Goal: Task Accomplishment & Management: Use online tool/utility

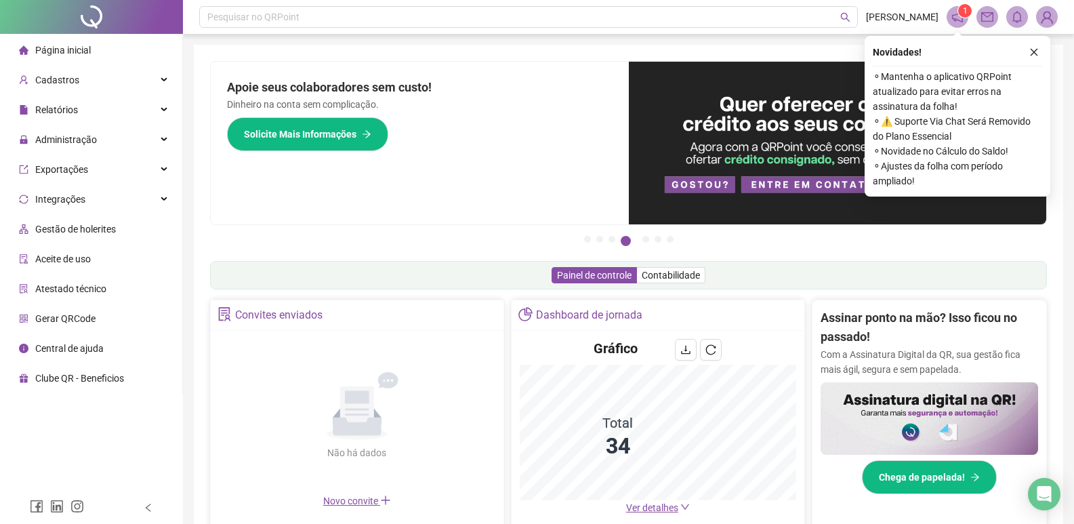
click at [1043, 49] on div "Novidades ! ⚬ Mantenha o aplicativo QRPoint atualizado para evitar erros na ass…" at bounding box center [958, 116] width 186 height 161
click at [1033, 52] on icon "close" at bounding box center [1034, 51] width 9 height 9
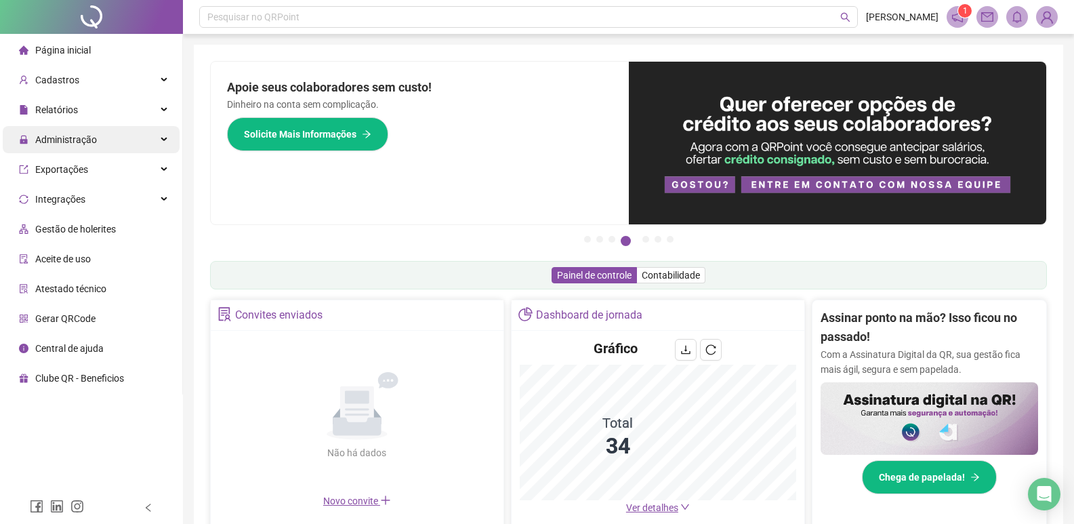
click at [68, 146] on span "Administração" at bounding box center [58, 139] width 78 height 27
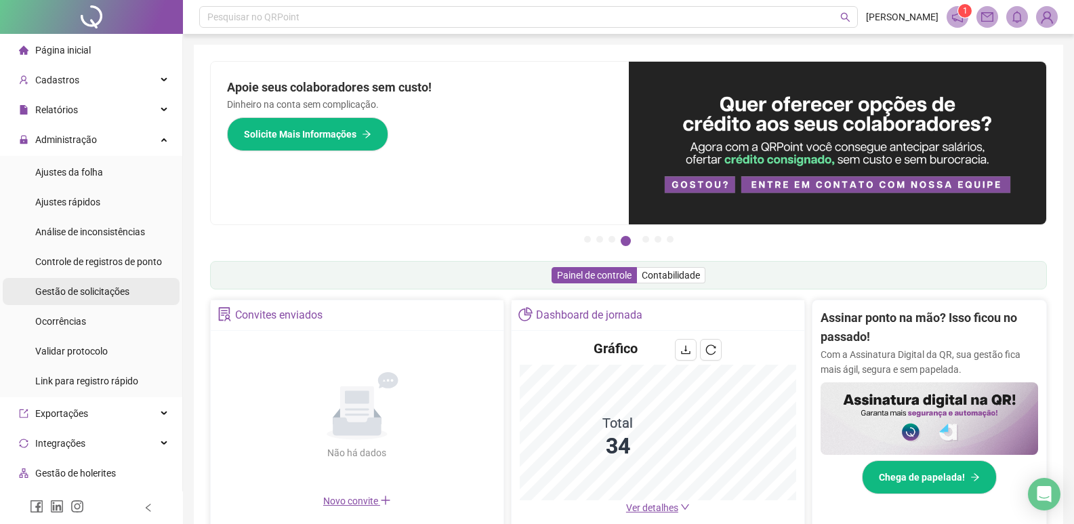
click at [98, 286] on span "Gestão de solicitações" at bounding box center [82, 291] width 94 height 11
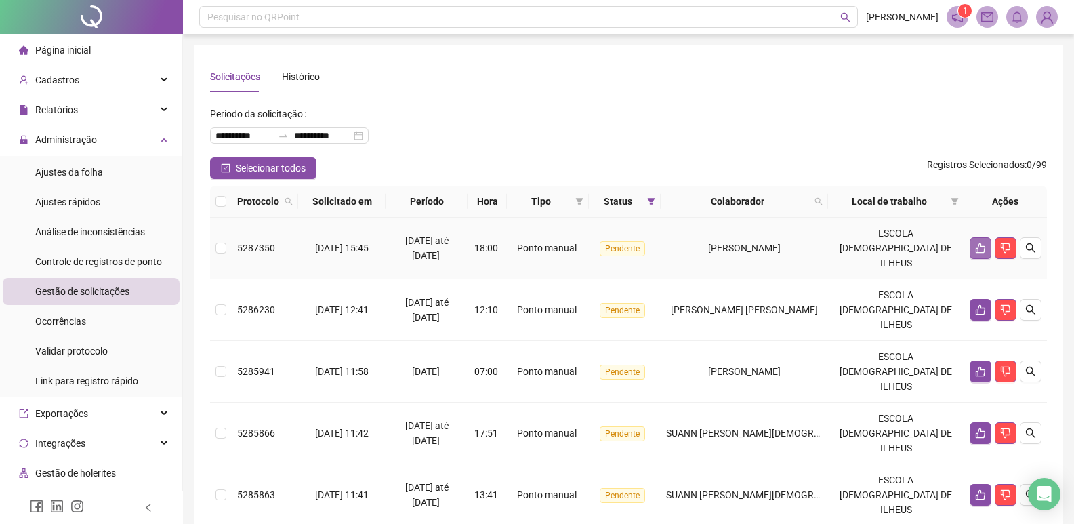
click at [980, 243] on icon "like" at bounding box center [980, 248] width 11 height 11
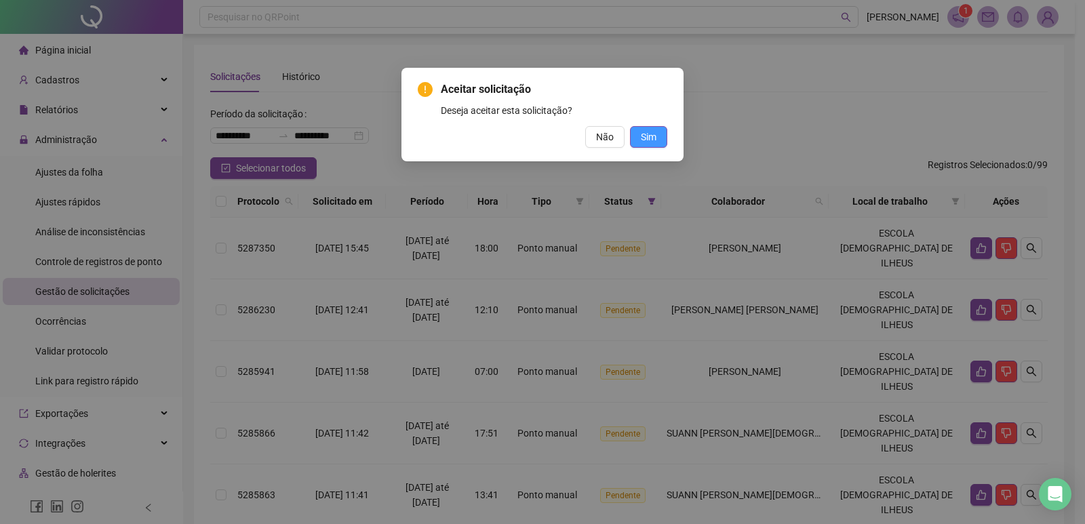
click at [656, 138] on button "Sim" at bounding box center [648, 137] width 37 height 22
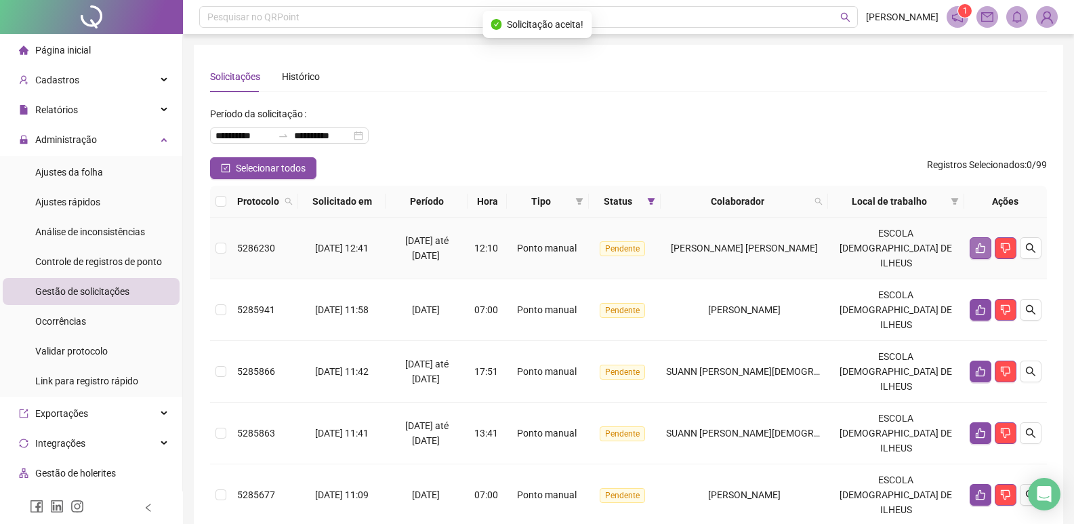
click at [982, 246] on button "button" at bounding box center [981, 248] width 22 height 22
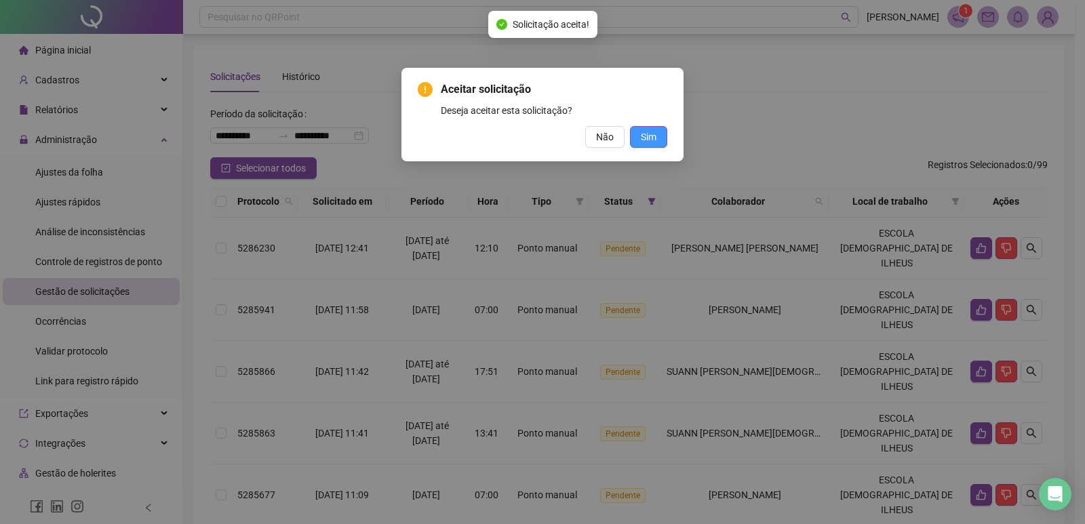
click at [649, 132] on span "Sim" at bounding box center [649, 136] width 16 height 15
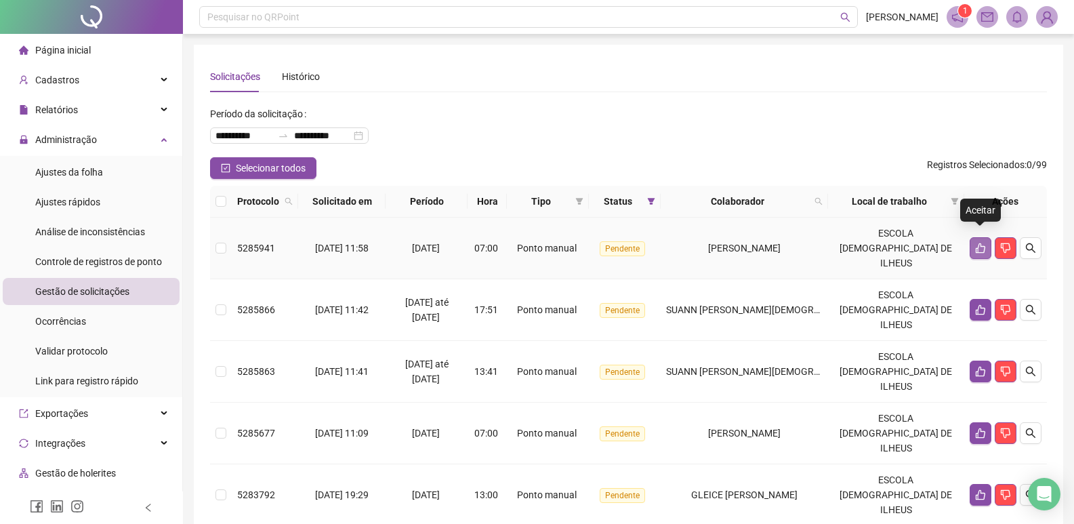
click at [975, 243] on icon "like" at bounding box center [980, 248] width 11 height 11
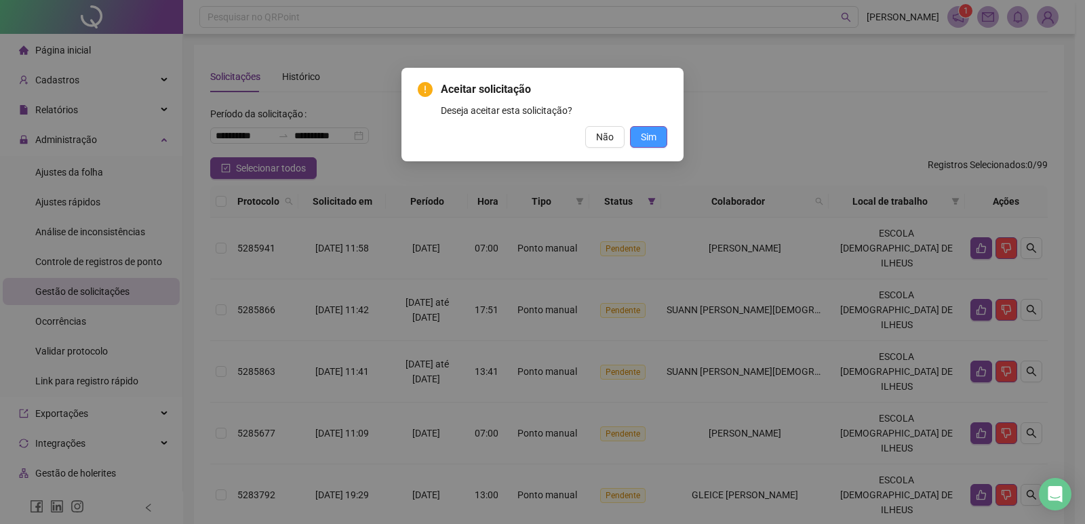
click at [645, 139] on span "Sim" at bounding box center [649, 136] width 16 height 15
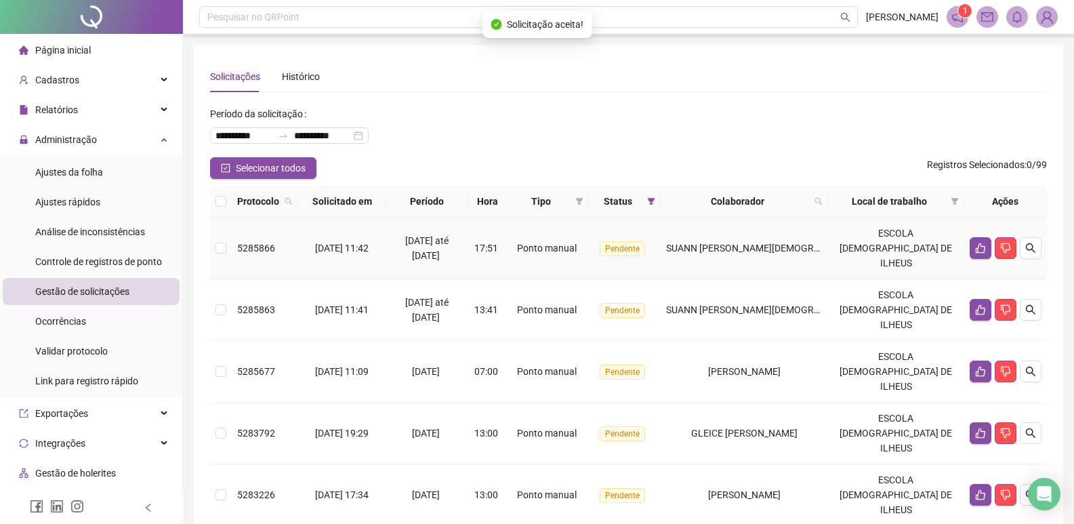
click at [967, 243] on td at bounding box center [1006, 249] width 83 height 62
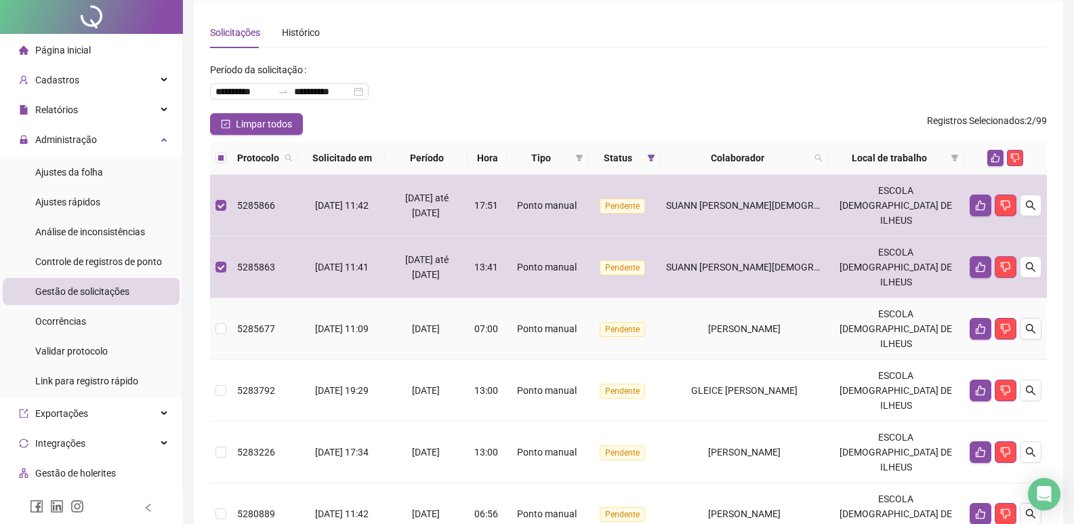
scroll to position [68, 0]
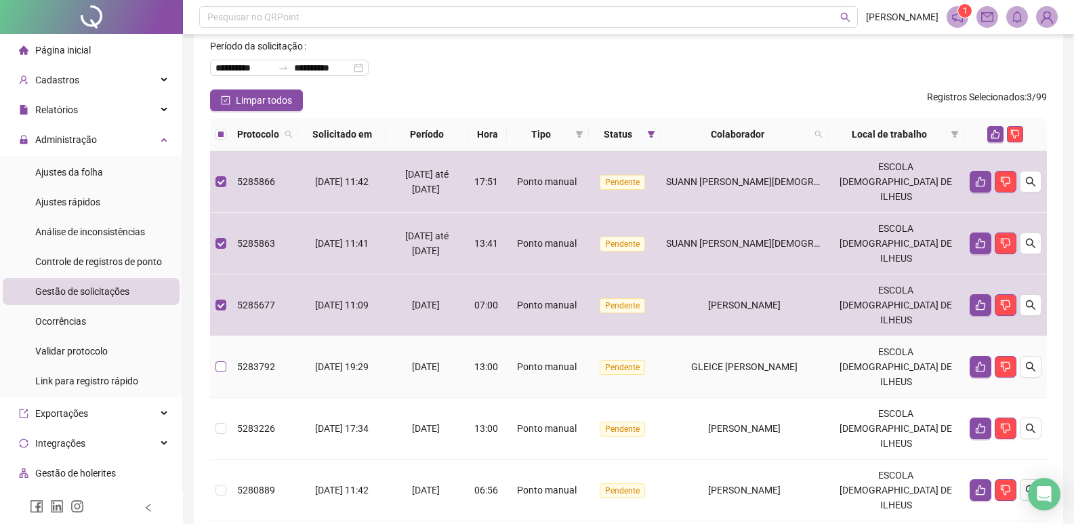
click at [222, 359] on label at bounding box center [221, 366] width 11 height 15
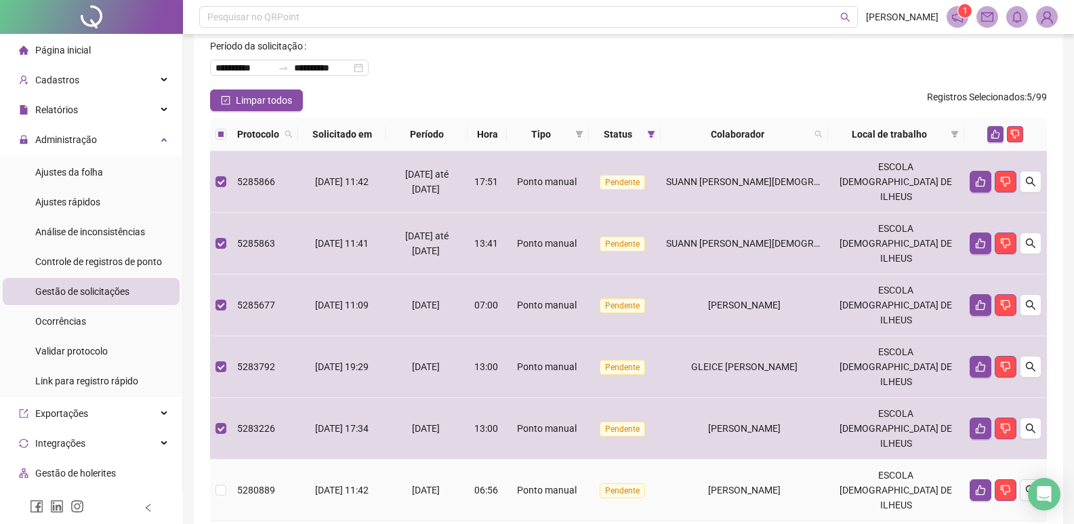
click at [228, 460] on td at bounding box center [221, 491] width 22 height 62
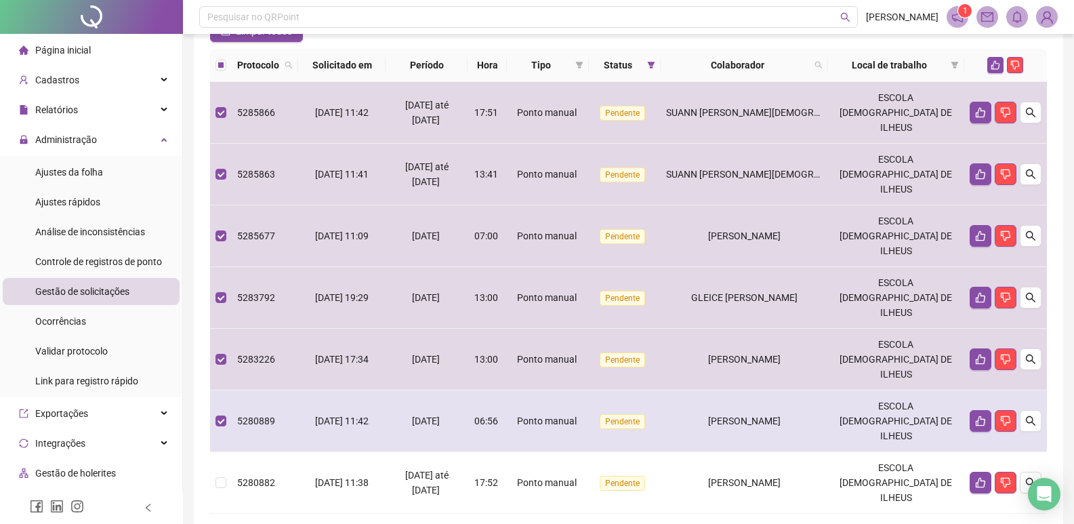
scroll to position [203, 0]
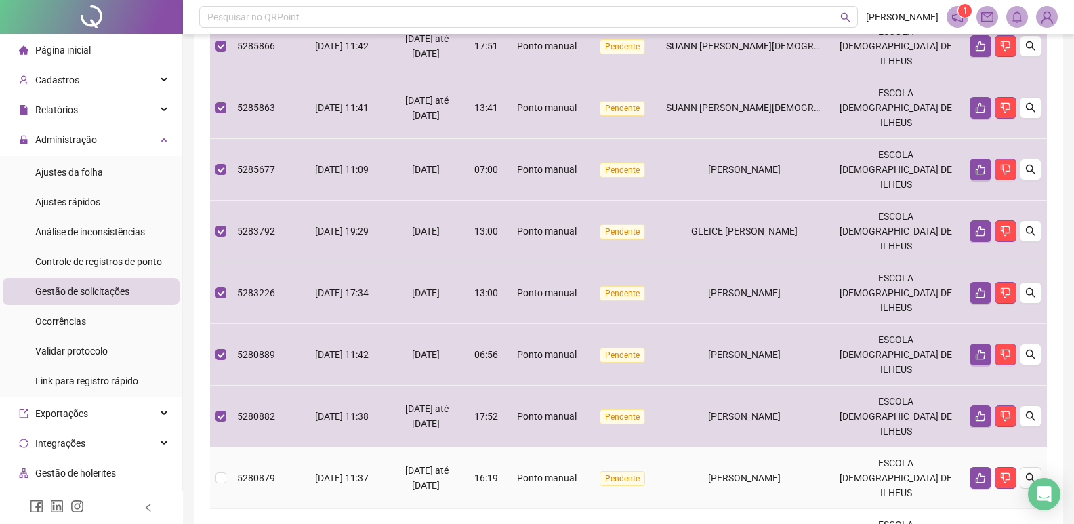
click at [222, 447] on td at bounding box center [221, 478] width 22 height 62
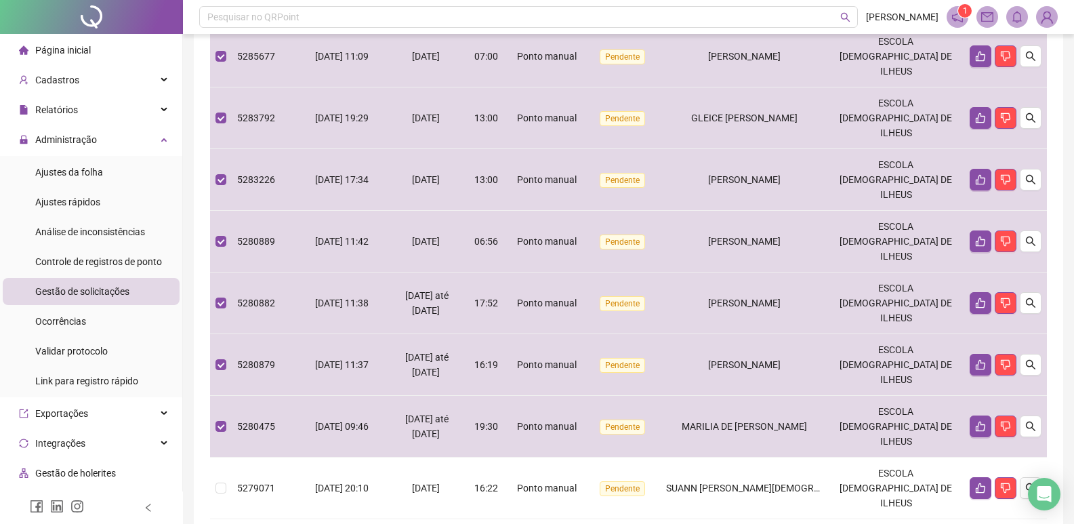
scroll to position [339, 0]
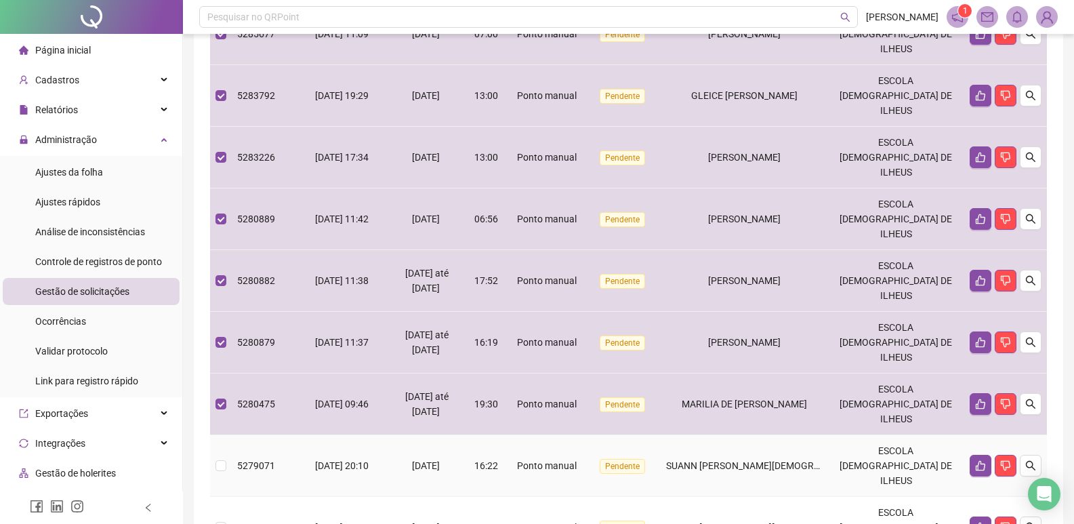
click at [214, 435] on td at bounding box center [221, 466] width 22 height 62
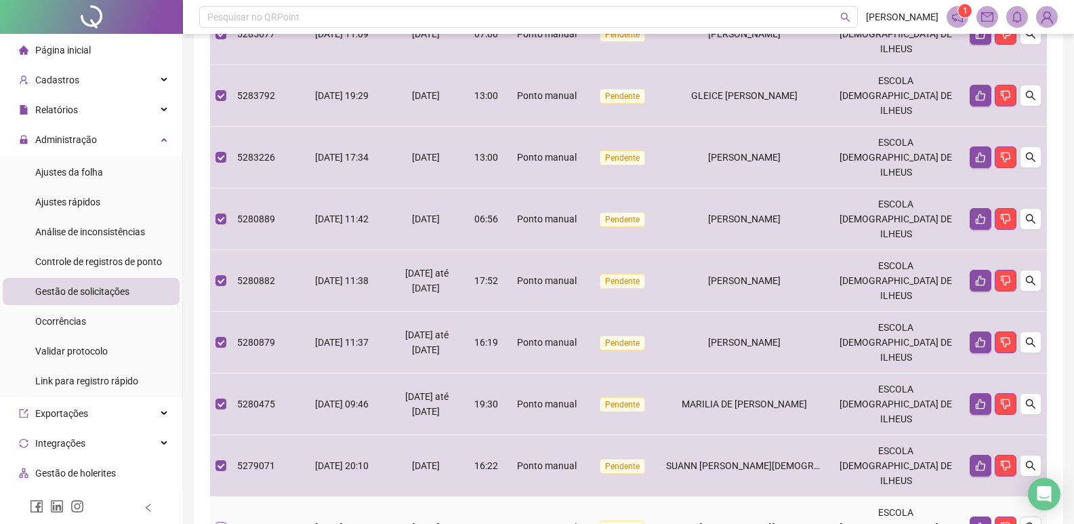
click at [224, 520] on label at bounding box center [221, 527] width 11 height 15
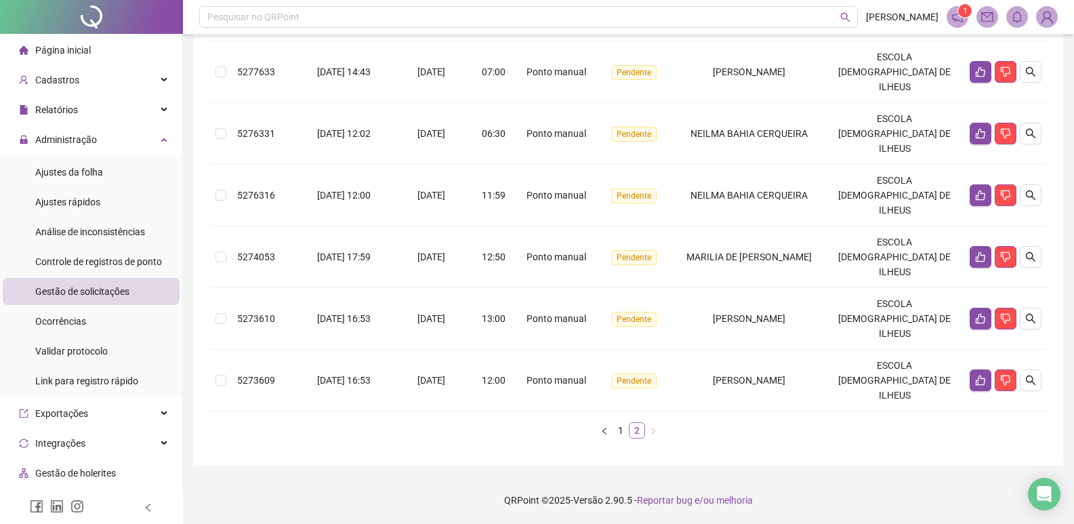
scroll to position [135, 0]
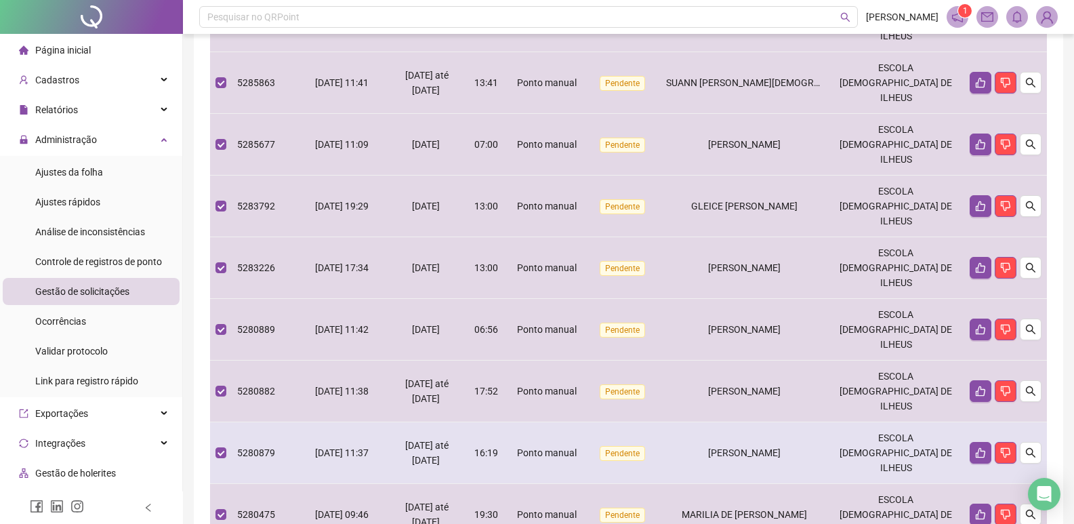
scroll to position [369, 0]
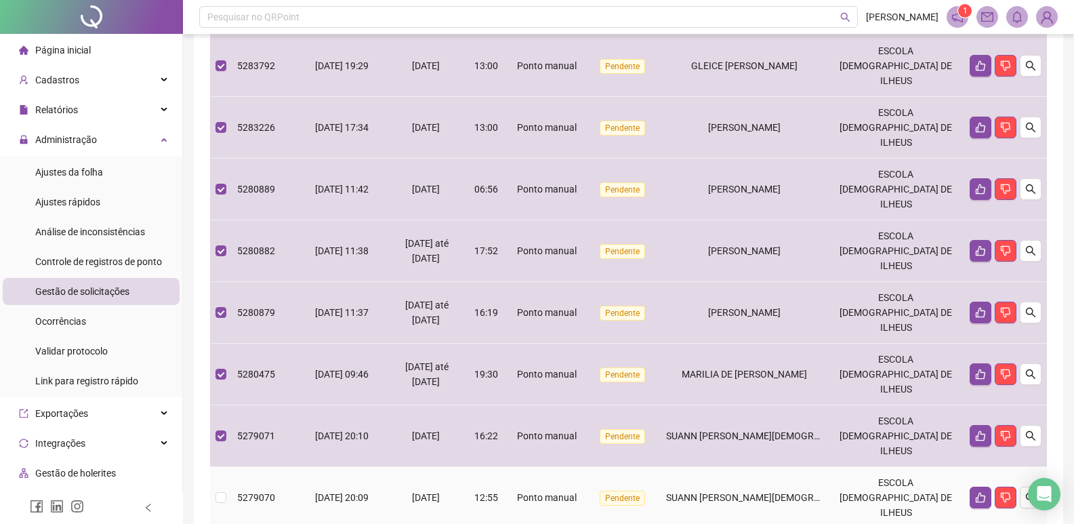
click at [228, 467] on td at bounding box center [221, 498] width 22 height 62
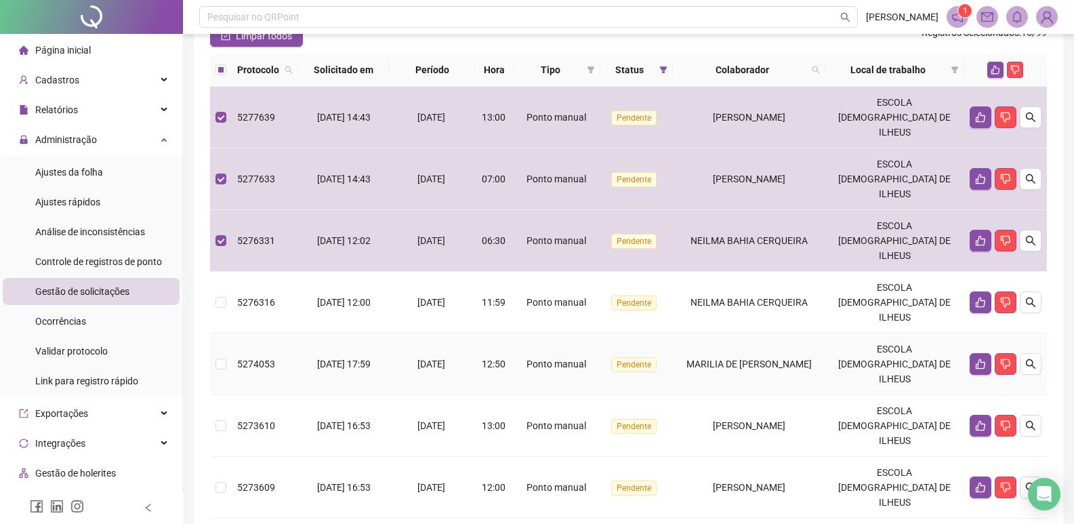
scroll to position [135, 0]
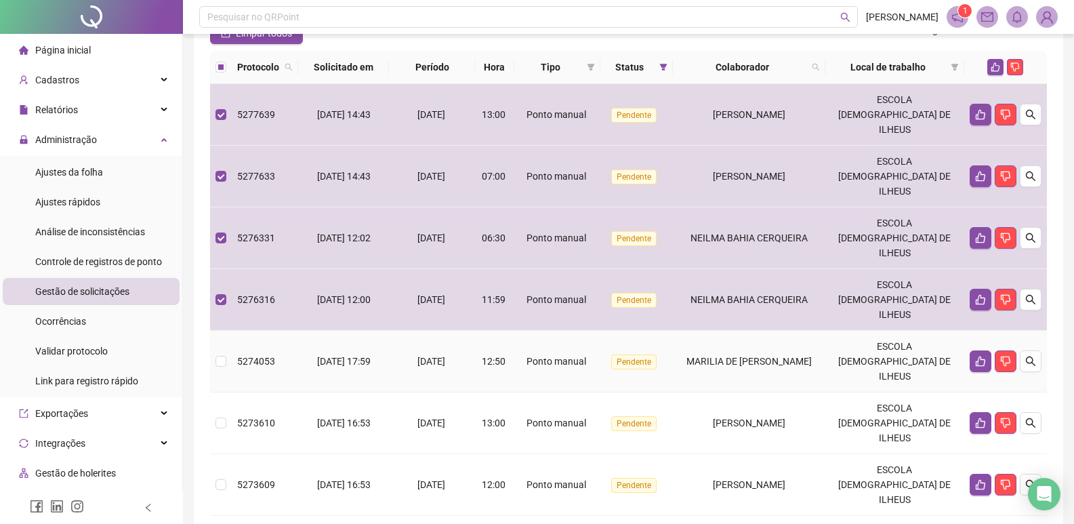
click at [224, 331] on td at bounding box center [221, 362] width 22 height 62
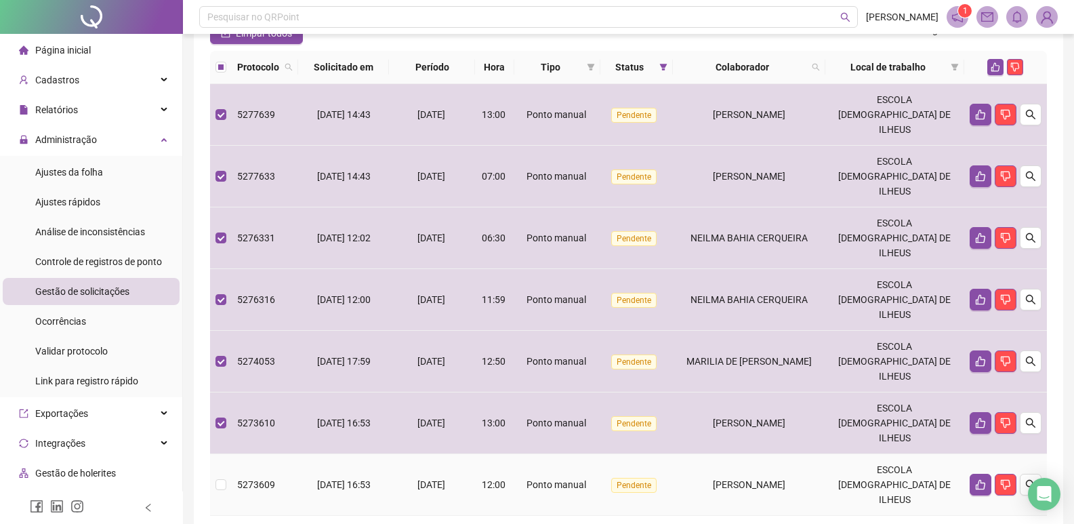
click at [228, 454] on td at bounding box center [221, 485] width 22 height 62
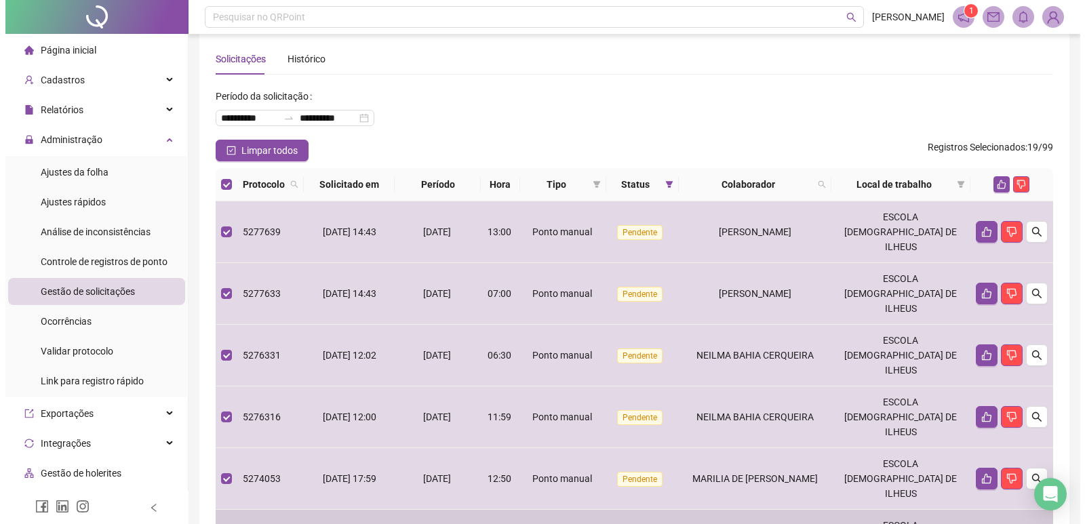
scroll to position [0, 0]
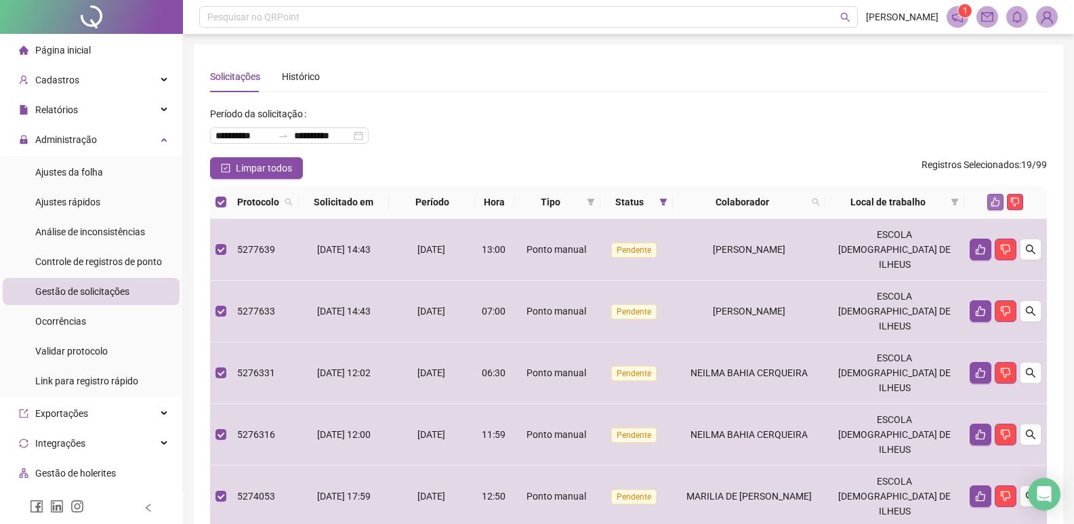
click at [997, 197] on button "button" at bounding box center [996, 202] width 16 height 16
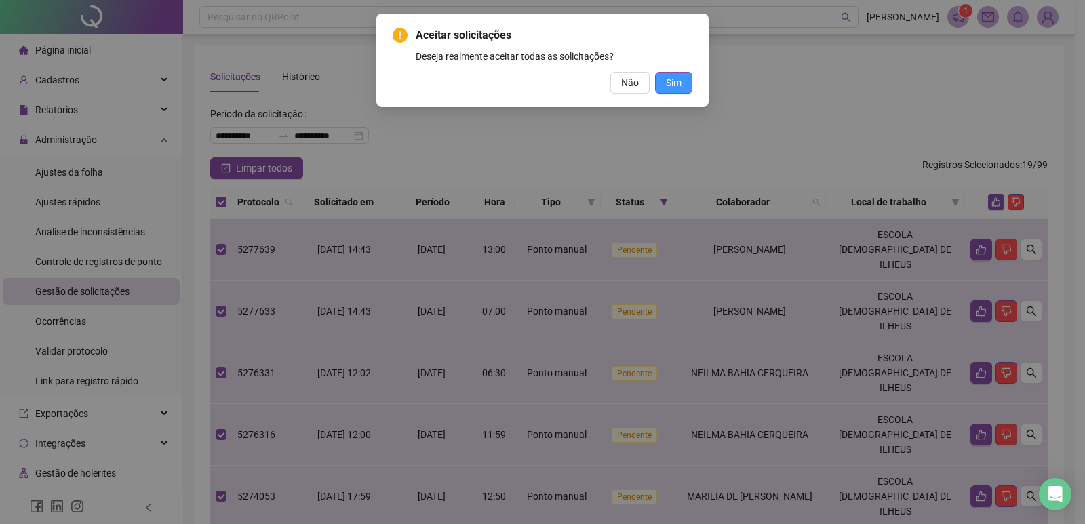
click at [676, 79] on span "Sim" at bounding box center [674, 82] width 16 height 15
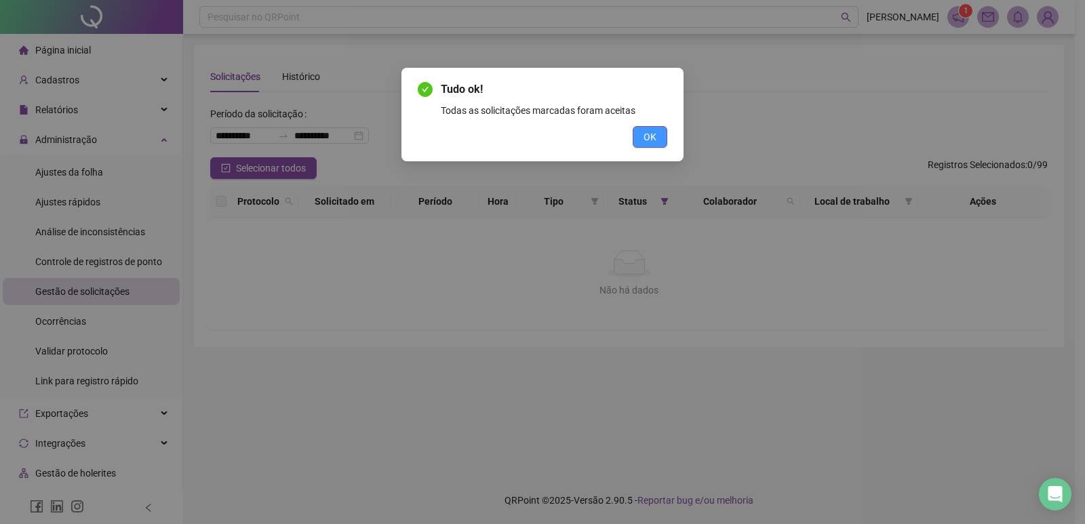
click at [648, 135] on span "OK" at bounding box center [649, 136] width 13 height 15
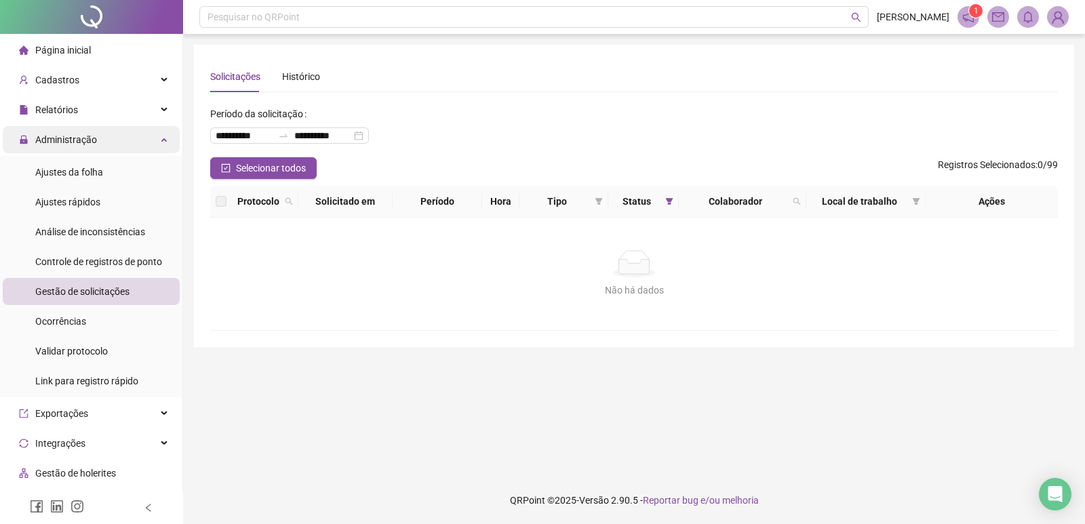
click at [84, 140] on span "Administração" at bounding box center [66, 139] width 62 height 11
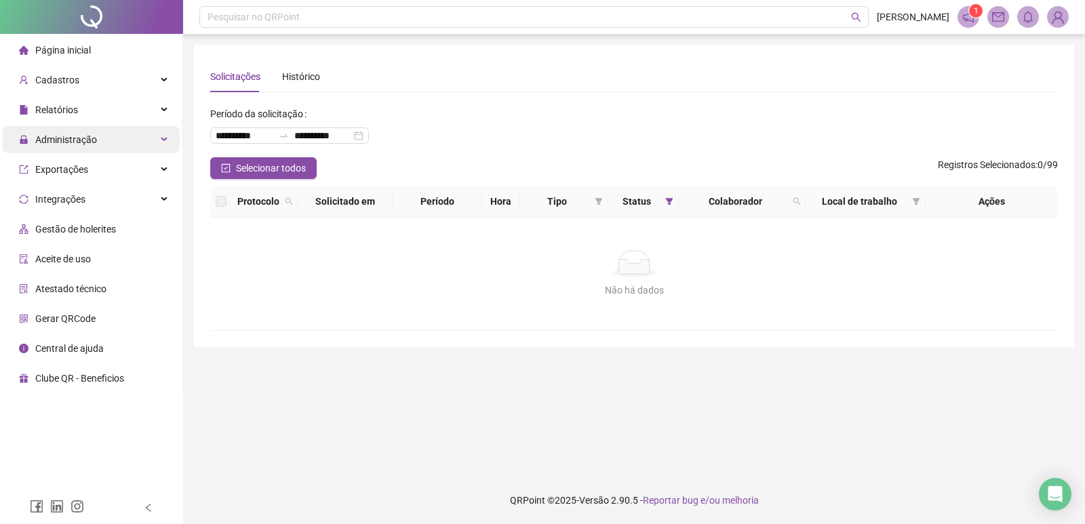
click at [79, 142] on span "Administração" at bounding box center [66, 139] width 62 height 11
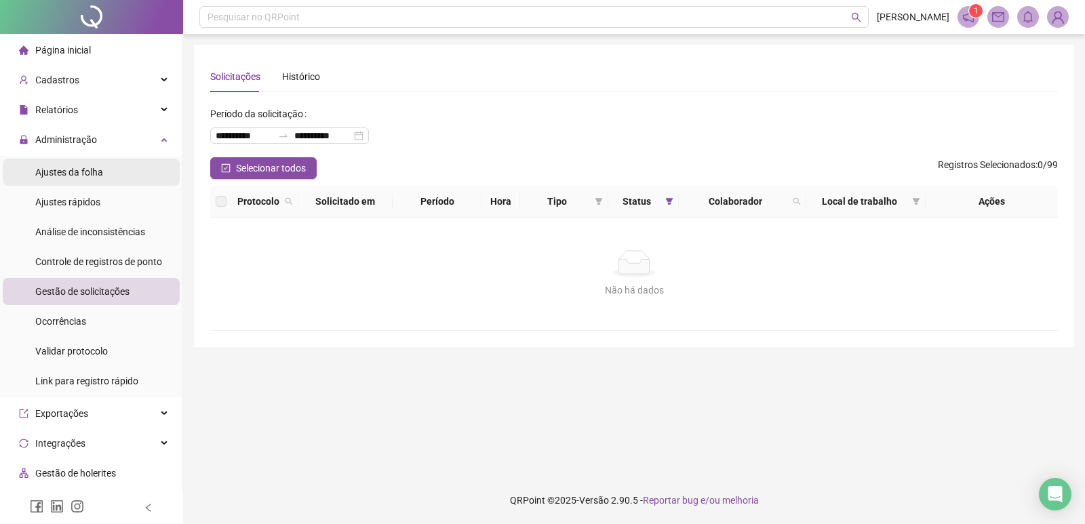
click at [106, 165] on li "Ajustes da folha" at bounding box center [91, 172] width 177 height 27
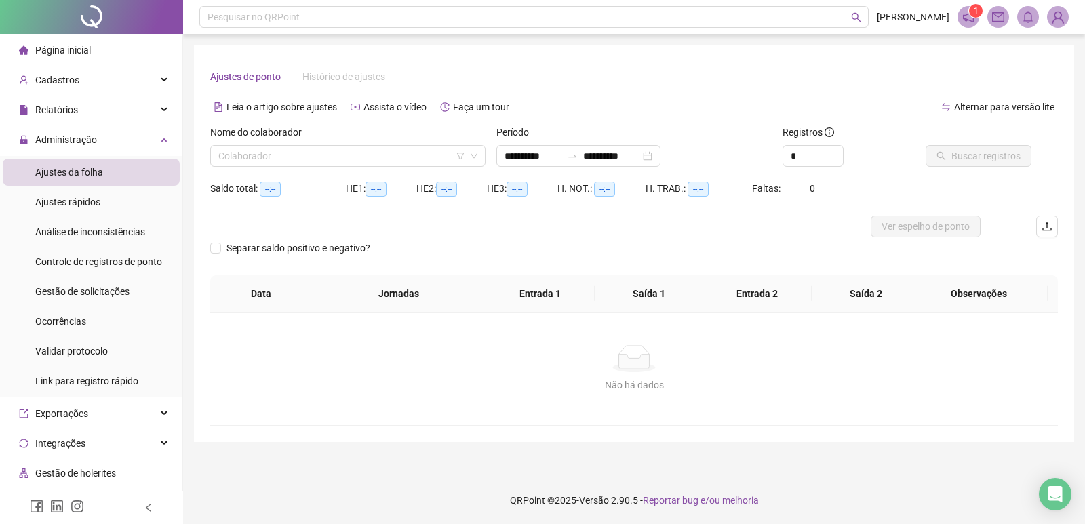
type input "**********"
click at [281, 153] on input "search" at bounding box center [341, 156] width 247 height 20
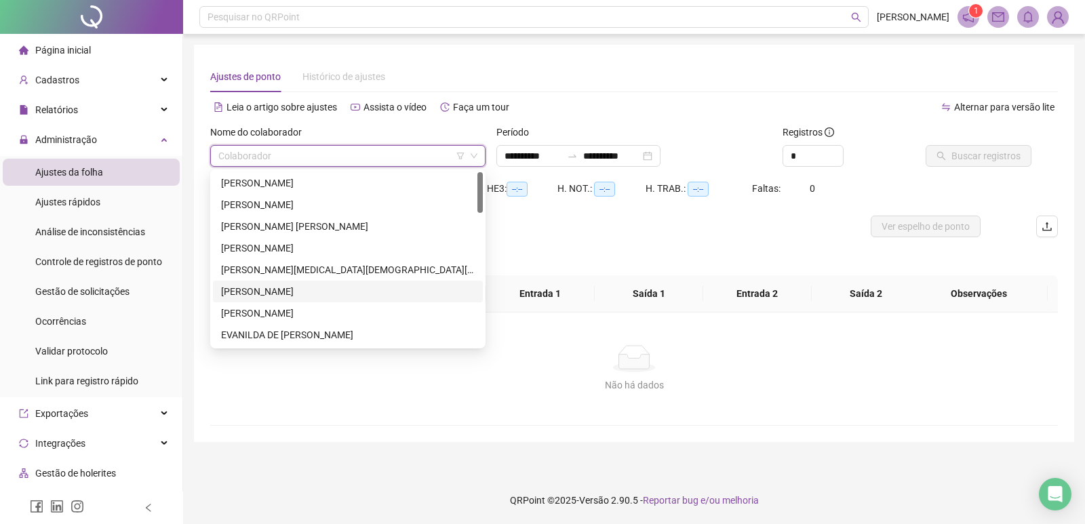
click at [573, 342] on div "Não há dados Não há dados" at bounding box center [633, 368] width 847 height 113
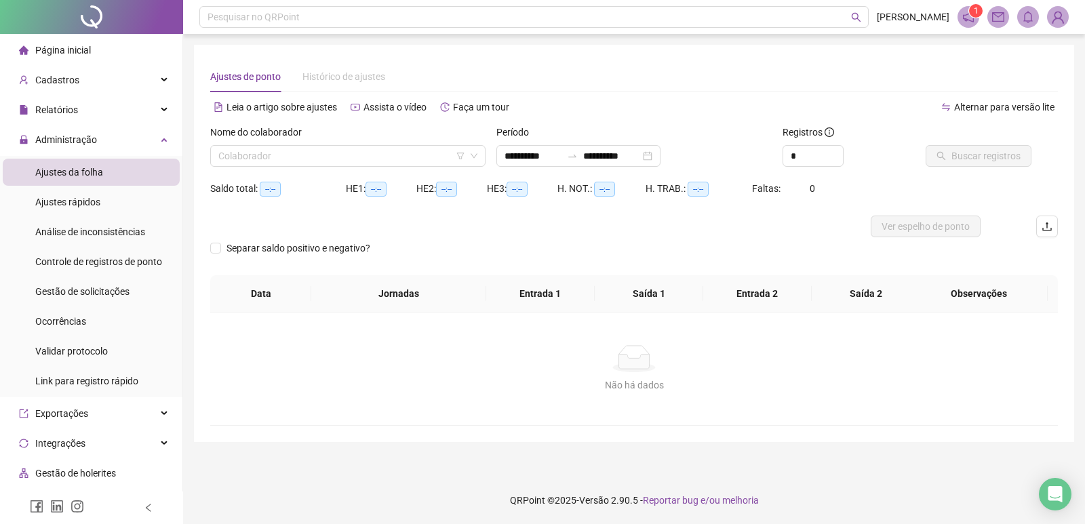
click at [960, 16] on span at bounding box center [968, 17] width 22 height 22
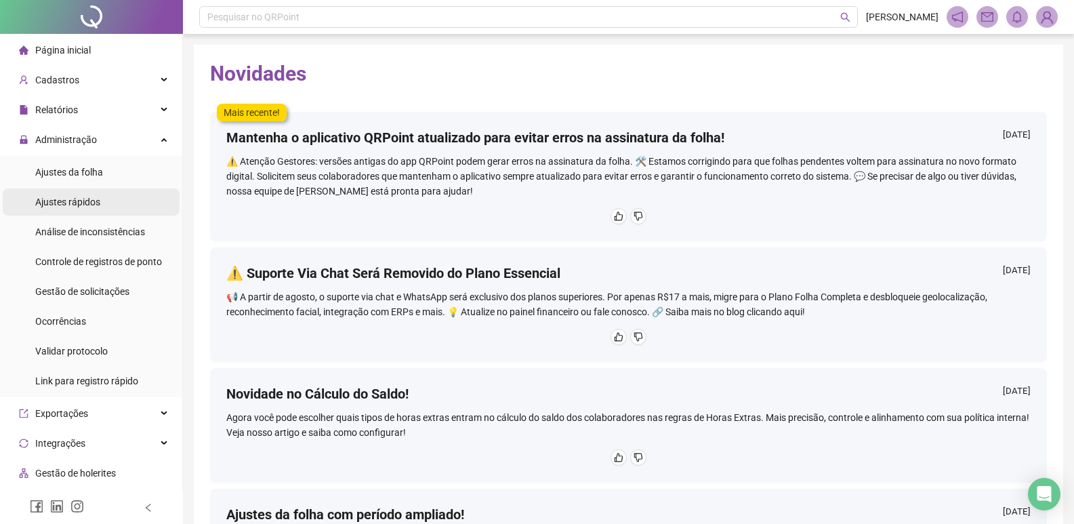
click at [93, 193] on div "Ajustes rápidos" at bounding box center [67, 201] width 65 height 27
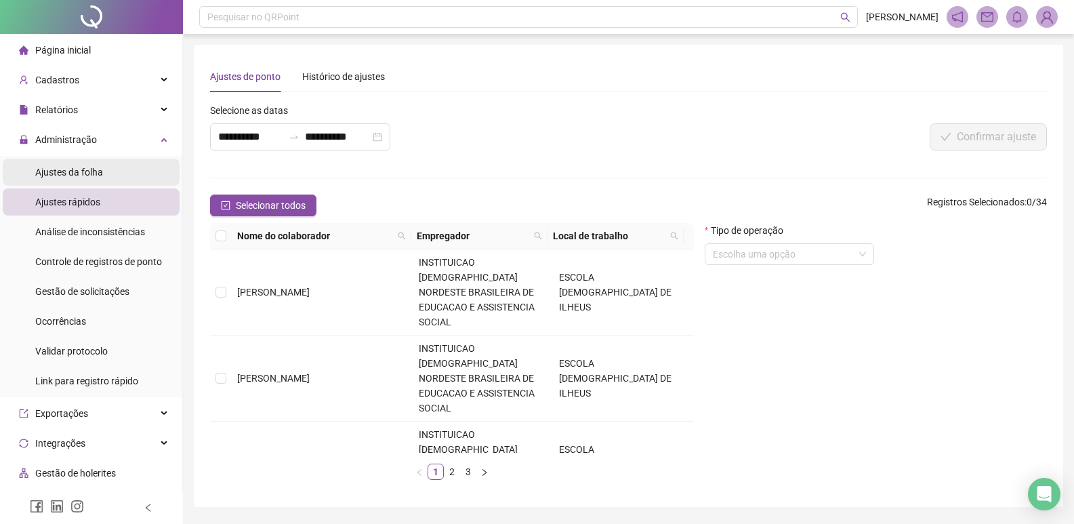
click at [88, 172] on span "Ajustes da folha" at bounding box center [69, 172] width 68 height 11
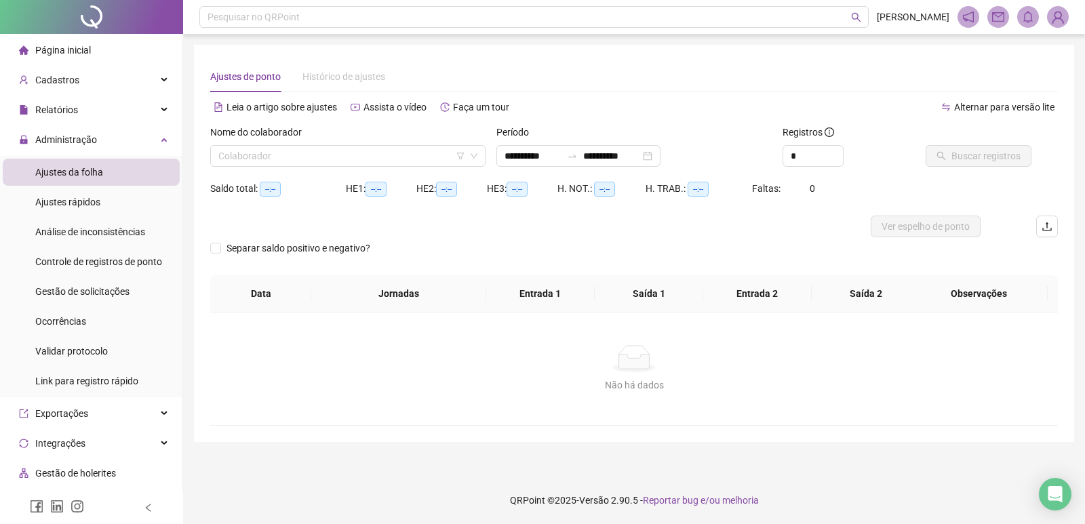
type input "**********"
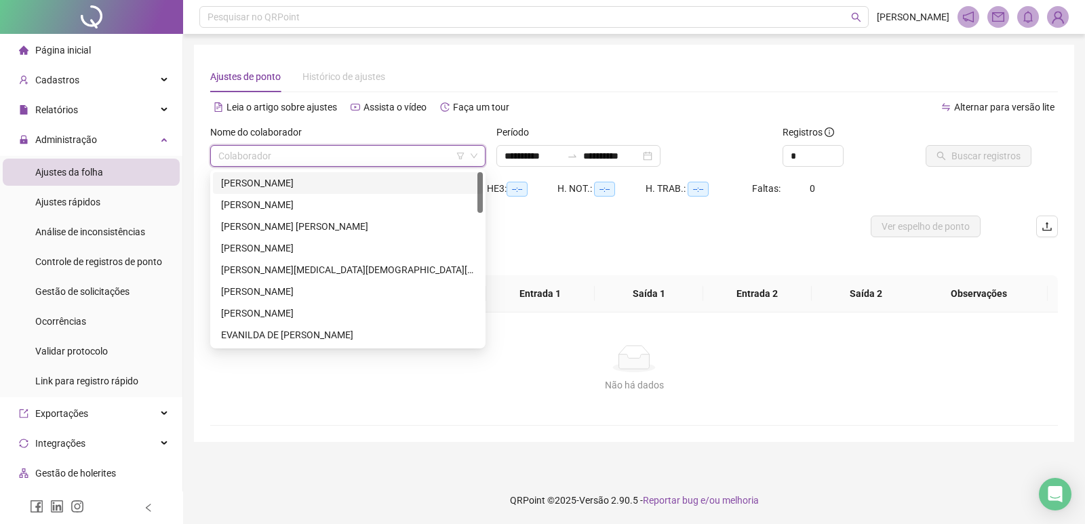
click at [279, 155] on input "search" at bounding box center [341, 156] width 247 height 20
click at [355, 198] on div "[PERSON_NAME]" at bounding box center [348, 204] width 254 height 15
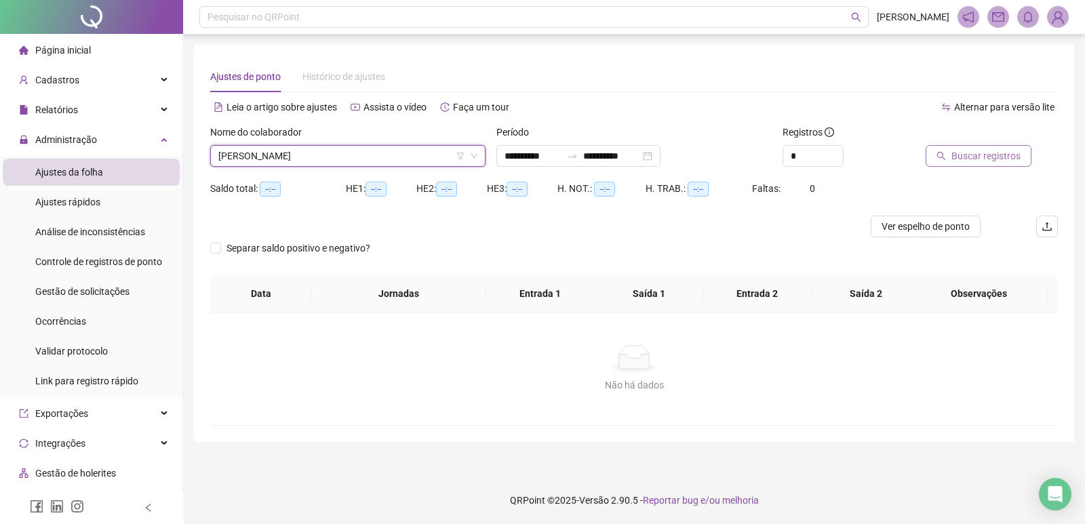
click at [996, 155] on span "Buscar registros" at bounding box center [985, 155] width 69 height 15
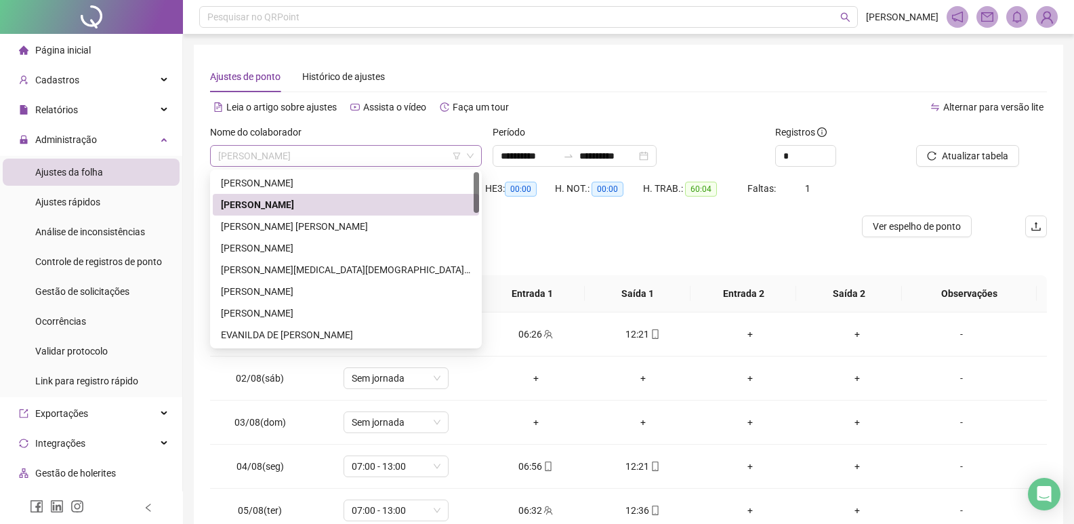
click at [386, 153] on span "[PERSON_NAME]" at bounding box center [346, 156] width 256 height 20
click at [383, 277] on div "[PERSON_NAME][MEDICAL_DATA][DEMOGRAPHIC_DATA][DEMOGRAPHIC_DATA]" at bounding box center [346, 270] width 266 height 22
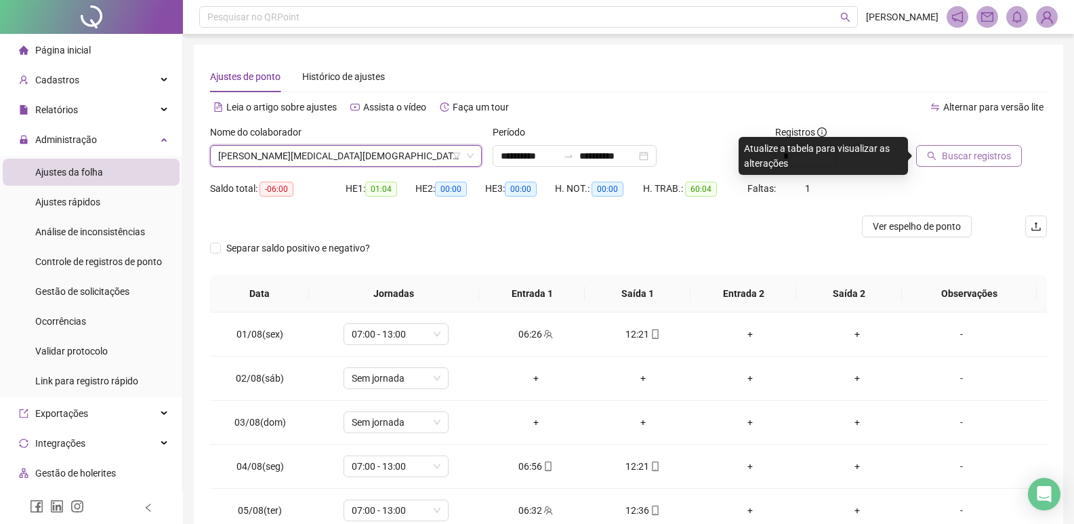
click at [993, 163] on button "Buscar registros" at bounding box center [969, 156] width 106 height 22
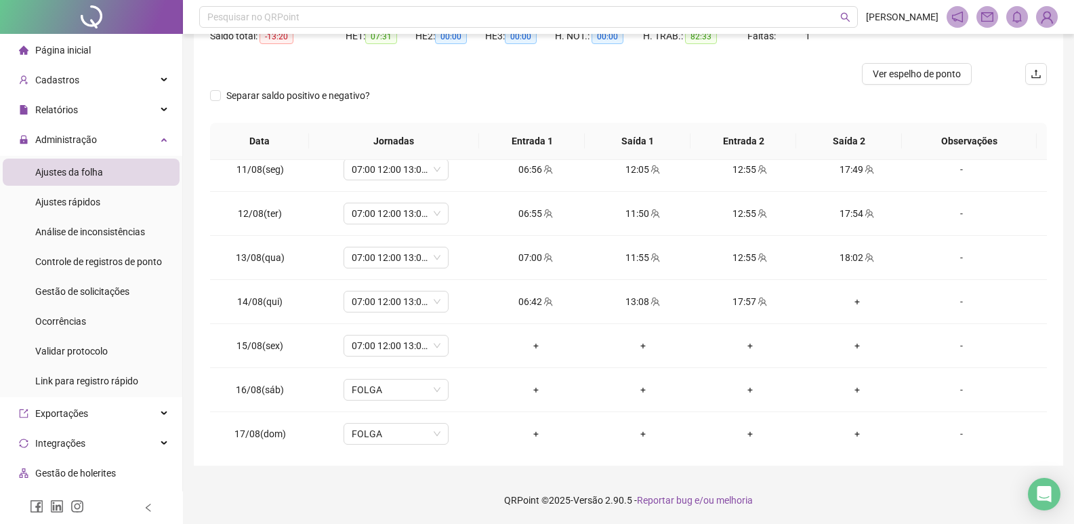
scroll to position [460, 0]
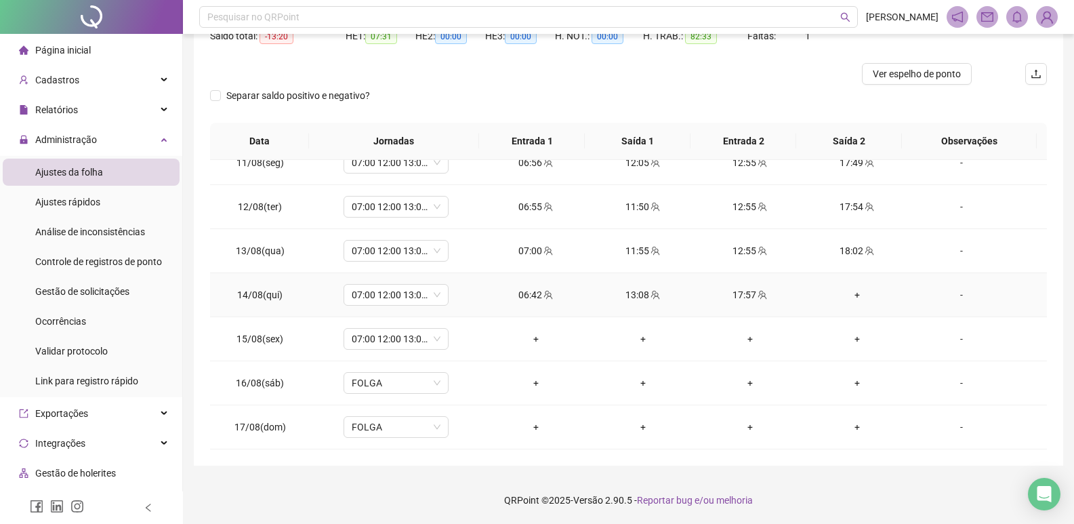
click at [851, 289] on div "+" at bounding box center [857, 294] width 85 height 15
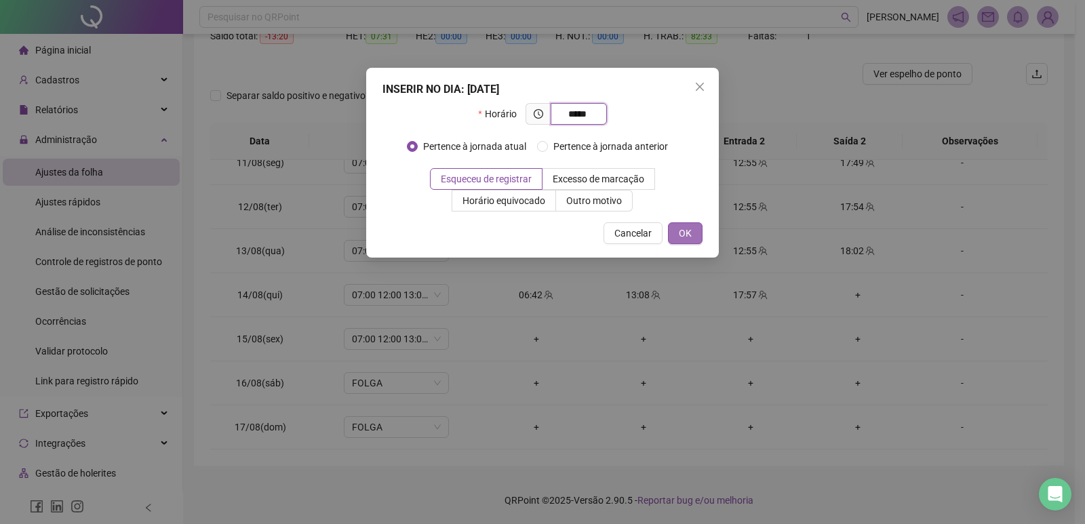
type input "*****"
click at [684, 231] on span "OK" at bounding box center [685, 233] width 13 height 15
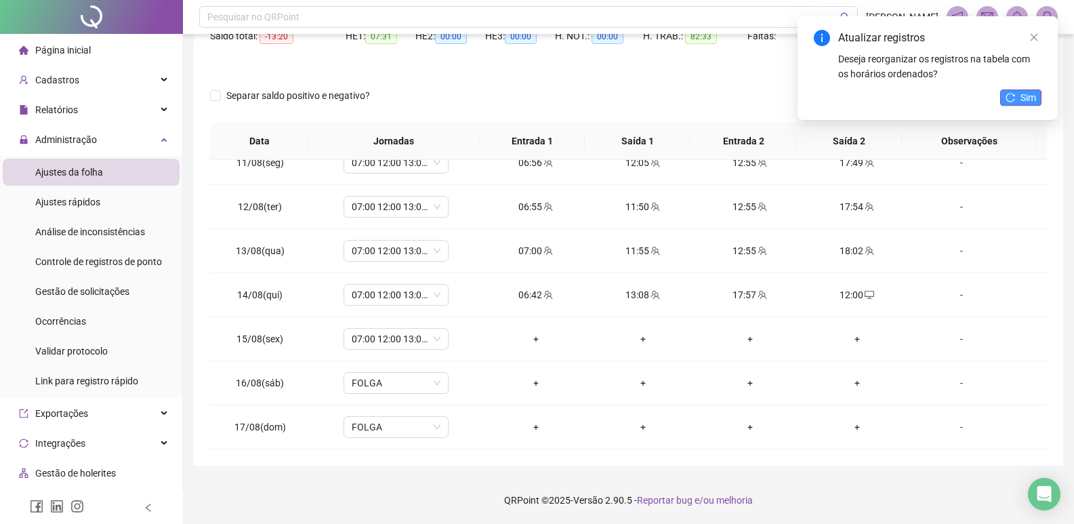
click at [1031, 97] on span "Sim" at bounding box center [1029, 97] width 16 height 15
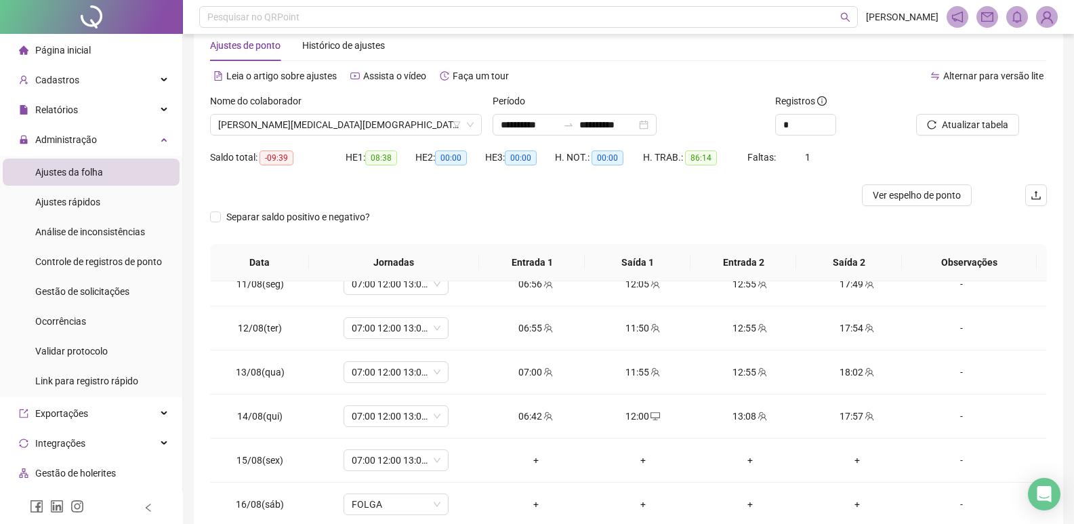
scroll to position [0, 0]
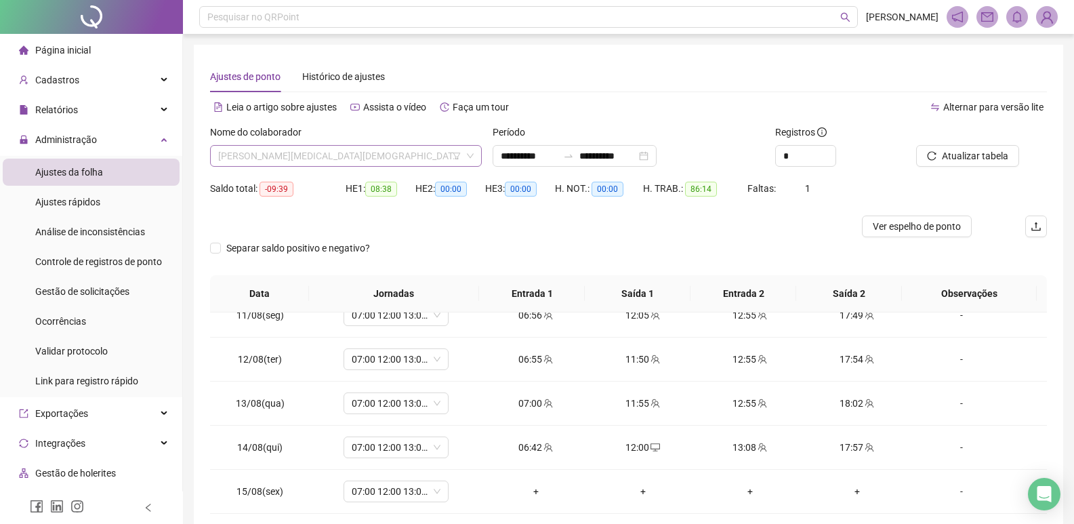
click at [410, 148] on span "[PERSON_NAME][MEDICAL_DATA][DEMOGRAPHIC_DATA][DEMOGRAPHIC_DATA]" at bounding box center [346, 156] width 256 height 20
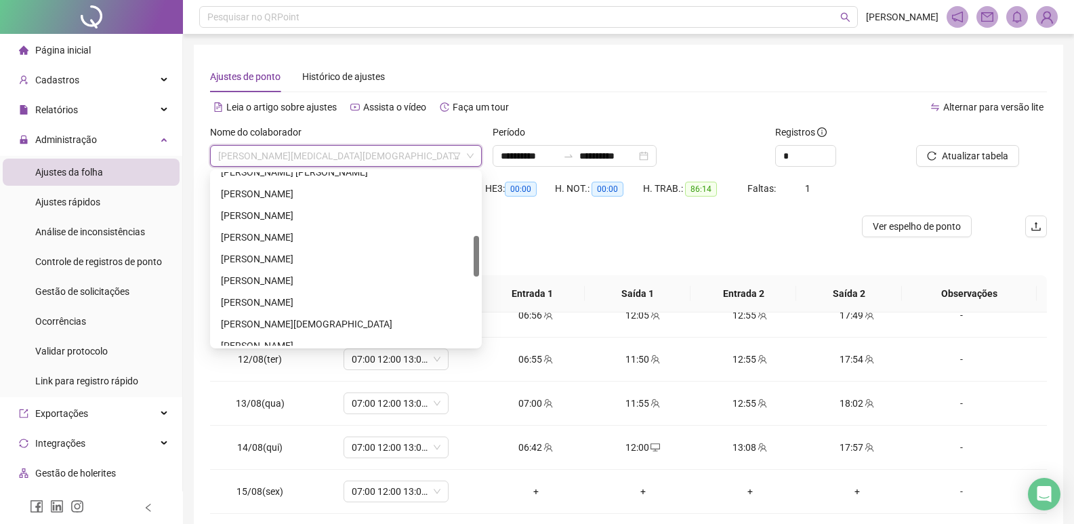
scroll to position [339, 0]
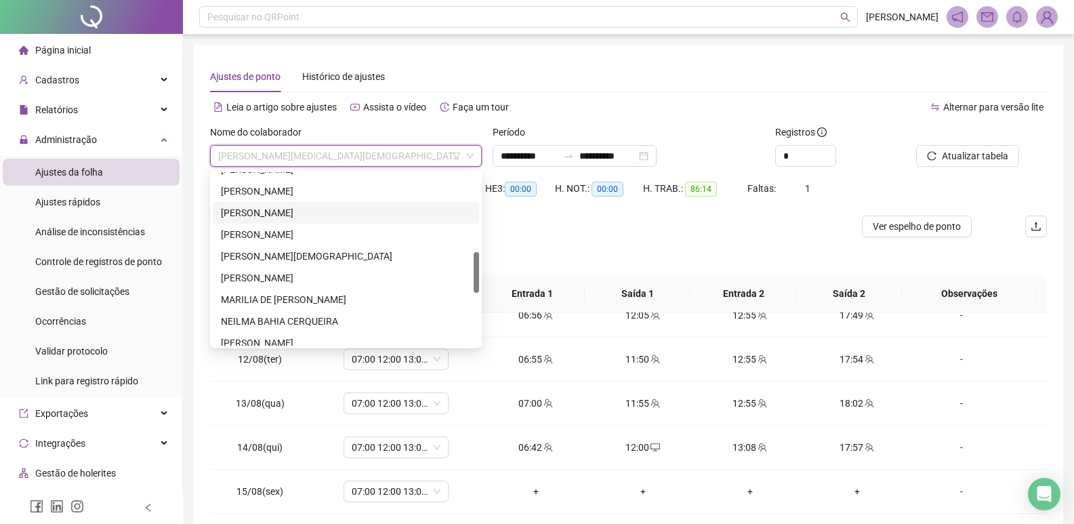
click at [384, 209] on div "[PERSON_NAME]" at bounding box center [346, 212] width 250 height 15
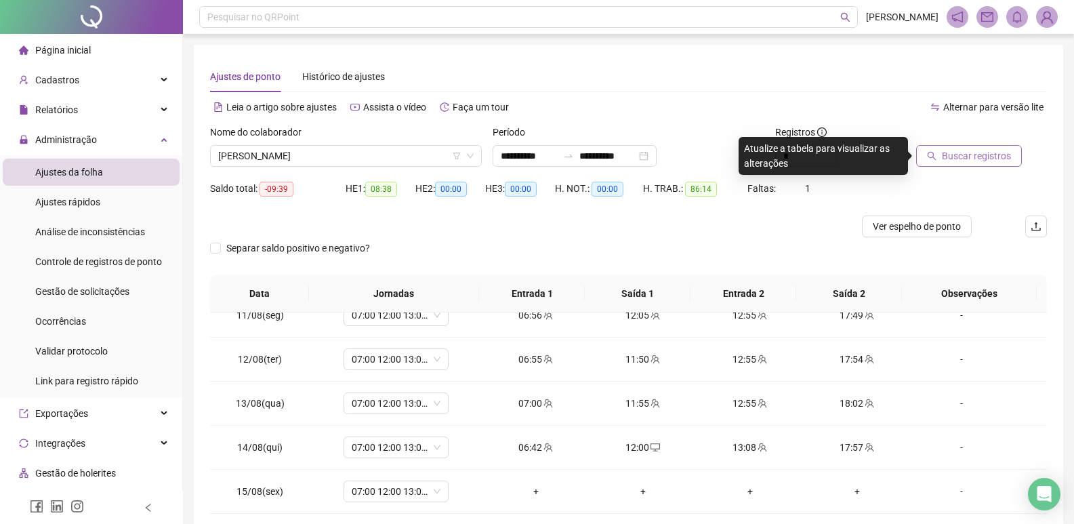
click at [1006, 156] on span "Buscar registros" at bounding box center [976, 155] width 69 height 15
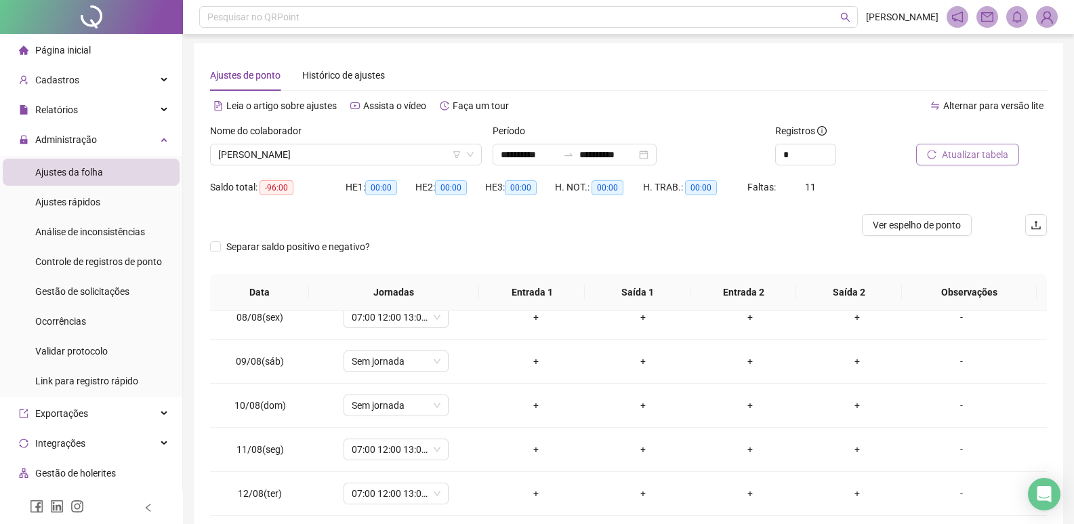
scroll to position [0, 0]
click at [948, 227] on span "Ver espelho de ponto" at bounding box center [917, 226] width 88 height 15
